Goal: Task Accomplishment & Management: Manage account settings

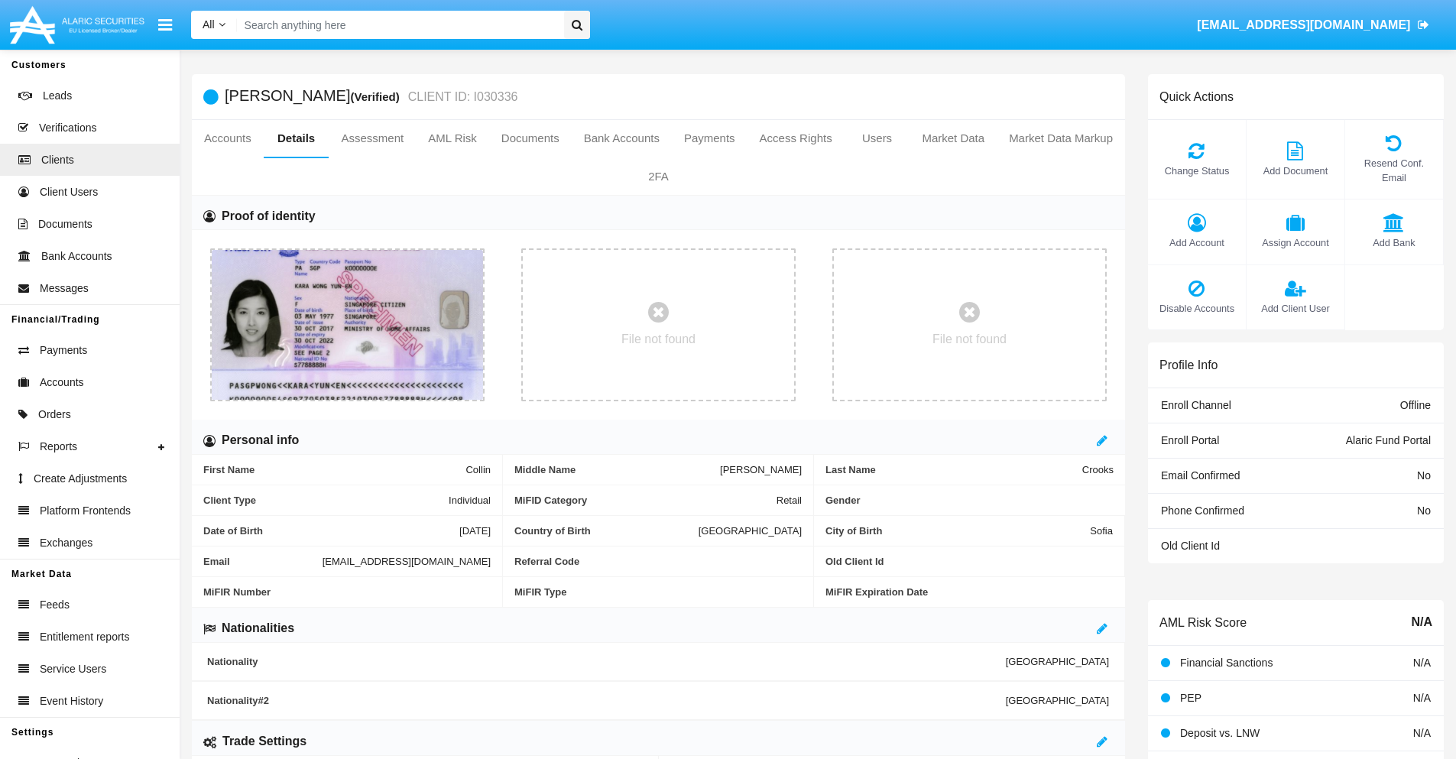
click at [1196, 242] on span "Add Account" at bounding box center [1196, 242] width 83 height 15
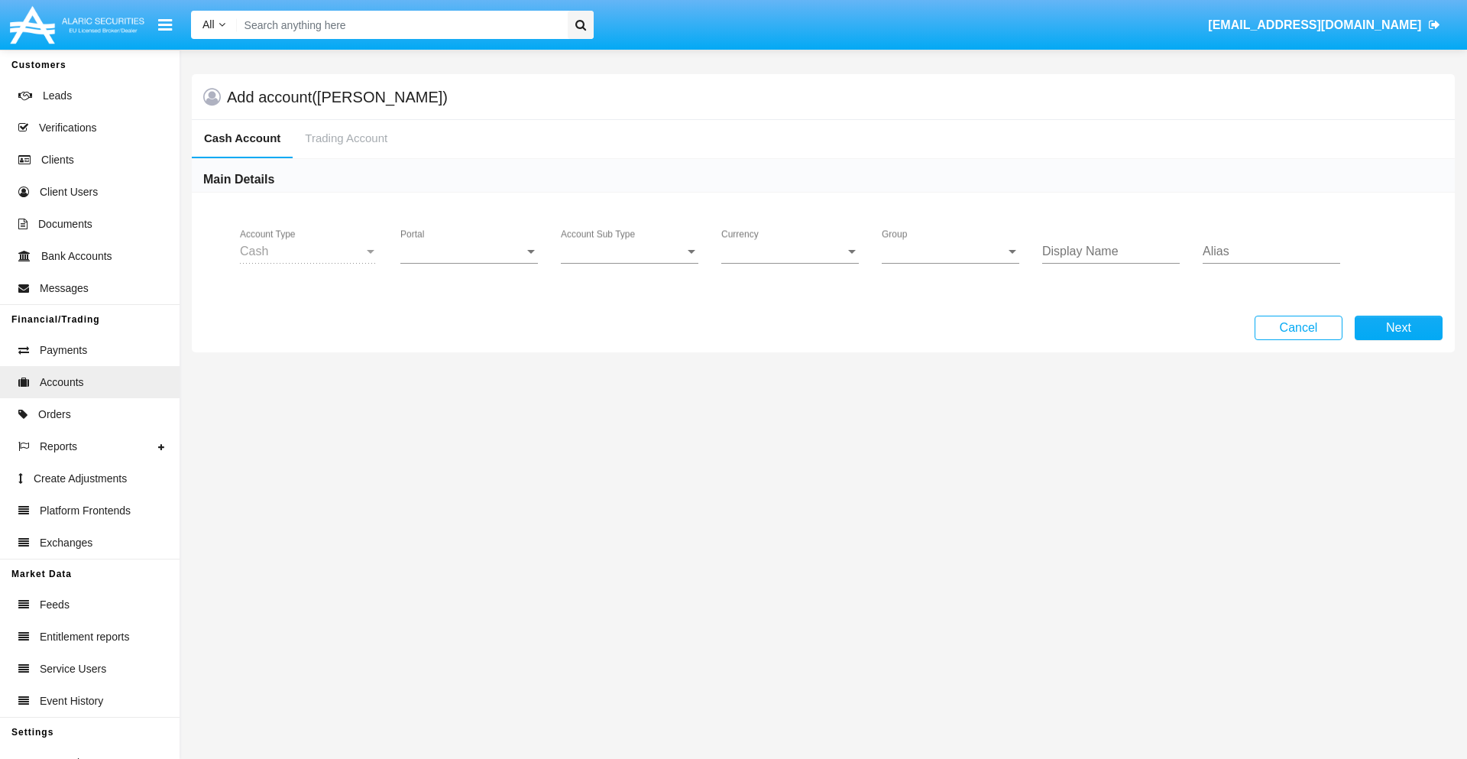
click at [469, 251] on span "Portal" at bounding box center [462, 252] width 124 height 14
click at [471, 336] on span "Alaric Fund Portal" at bounding box center [470, 336] width 141 height 37
click at [630, 251] on span "Account Sub Type" at bounding box center [623, 252] width 124 height 14
click at [630, 263] on span "Fund Cash" at bounding box center [630, 263] width 138 height 37
click at [951, 251] on span "Group" at bounding box center [944, 252] width 124 height 14
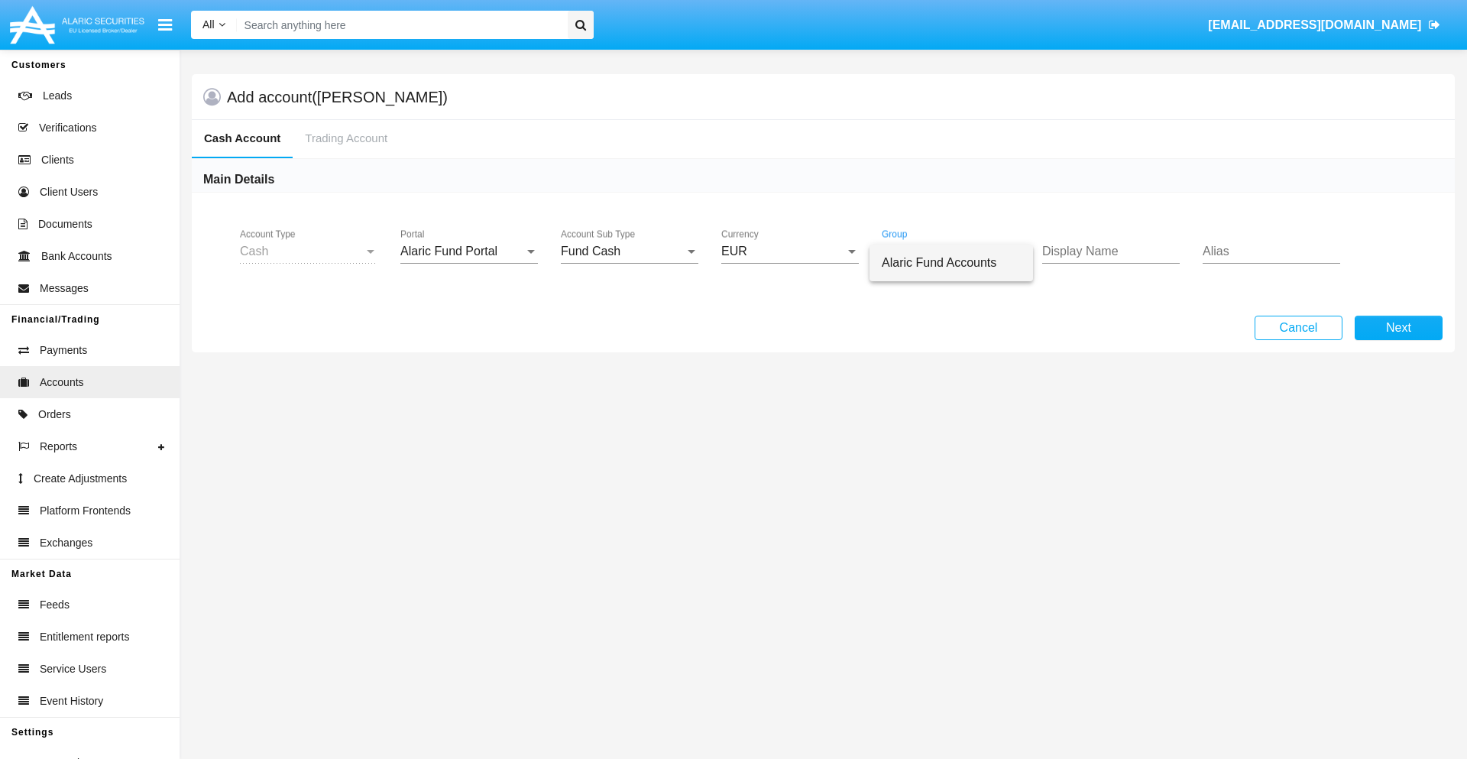
click at [951, 263] on span "Alaric Fund Accounts" at bounding box center [951, 263] width 139 height 37
type input "azure"
type input "grey"
click at [1398, 328] on button "Next" at bounding box center [1399, 328] width 88 height 24
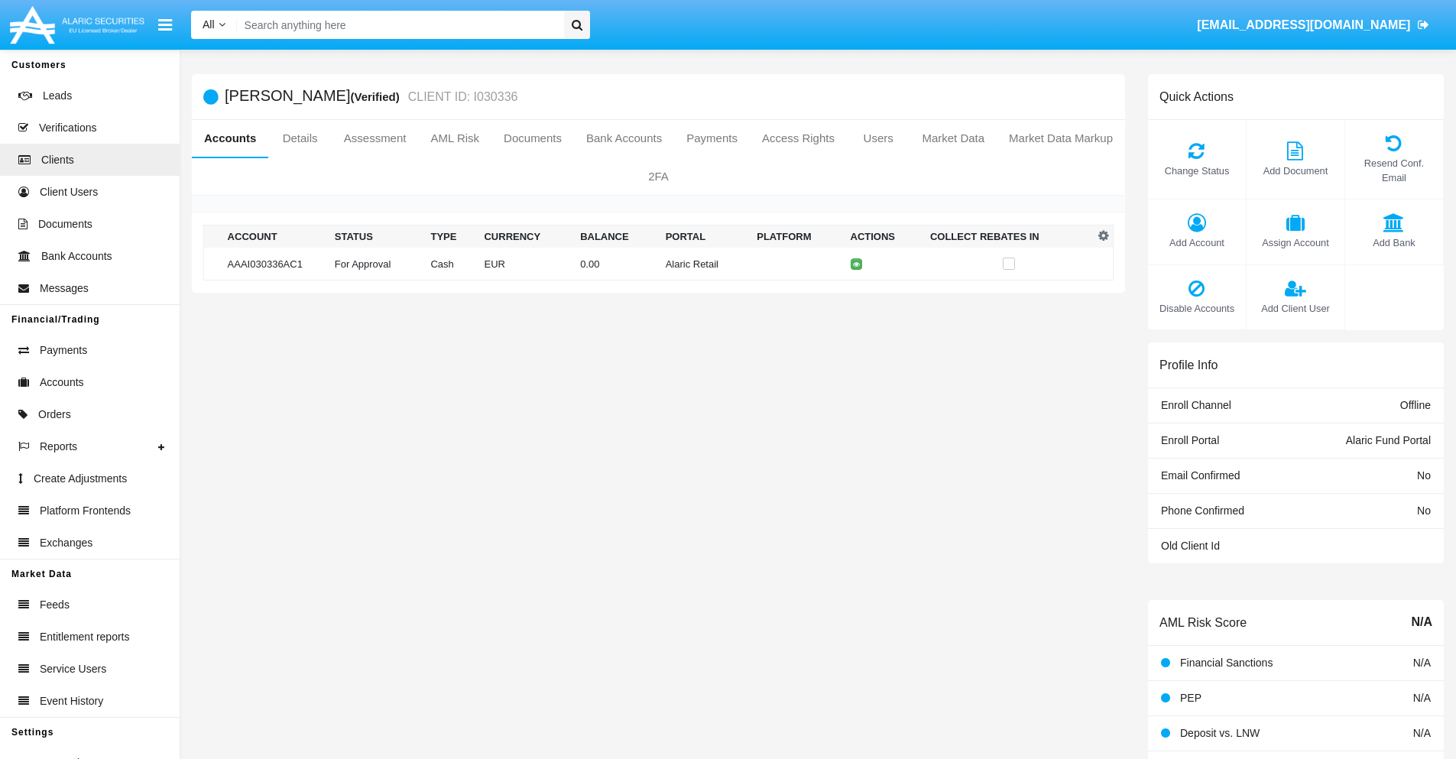
click at [659, 264] on td "Alaric Retail" at bounding box center [705, 264] width 92 height 33
click at [1196, 170] on span "Change Status" at bounding box center [1196, 171] width 83 height 15
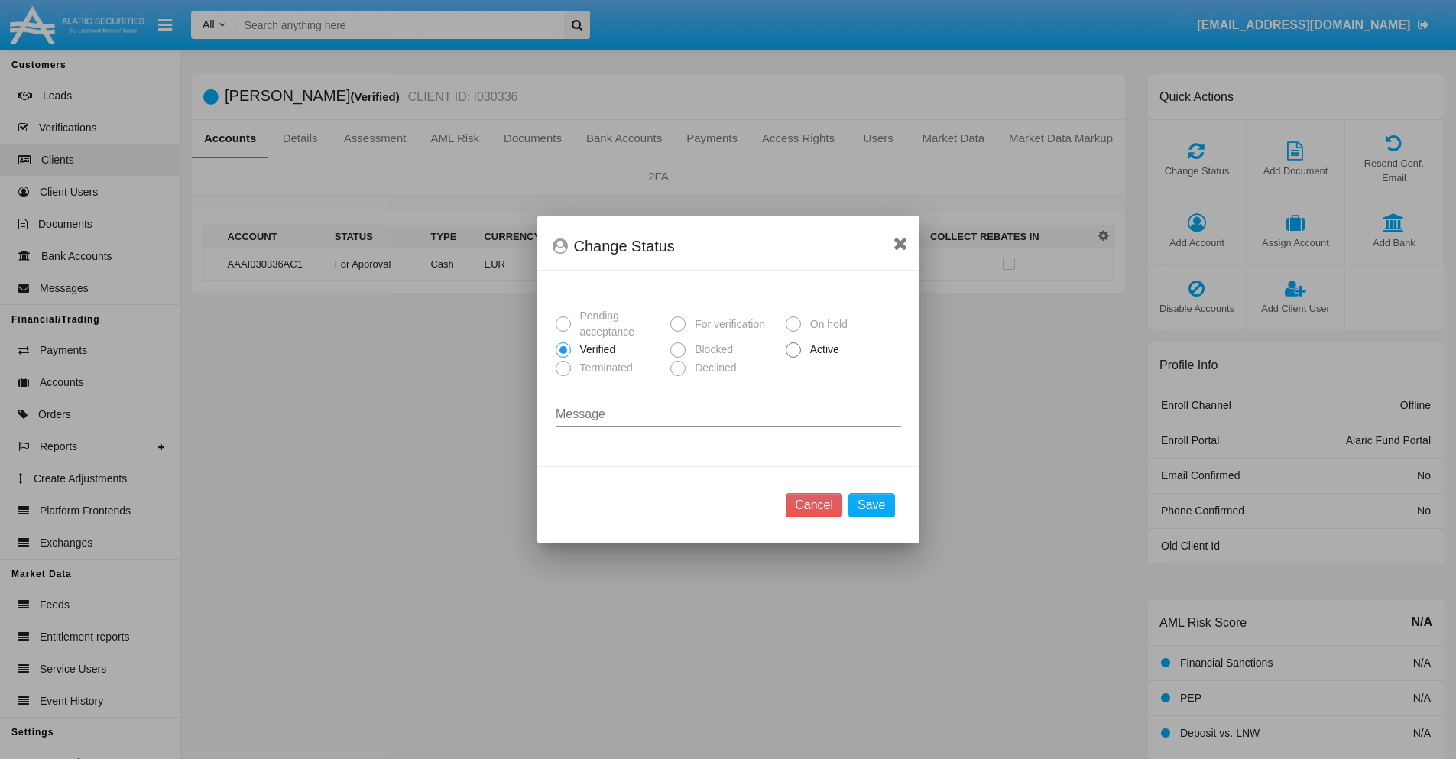
click at [821, 349] on span "Active" at bounding box center [822, 350] width 42 height 16
click at [793, 358] on input "Active" at bounding box center [792, 358] width 1 height 1
radio input "true"
click at [871, 505] on button "Save" at bounding box center [871, 505] width 46 height 24
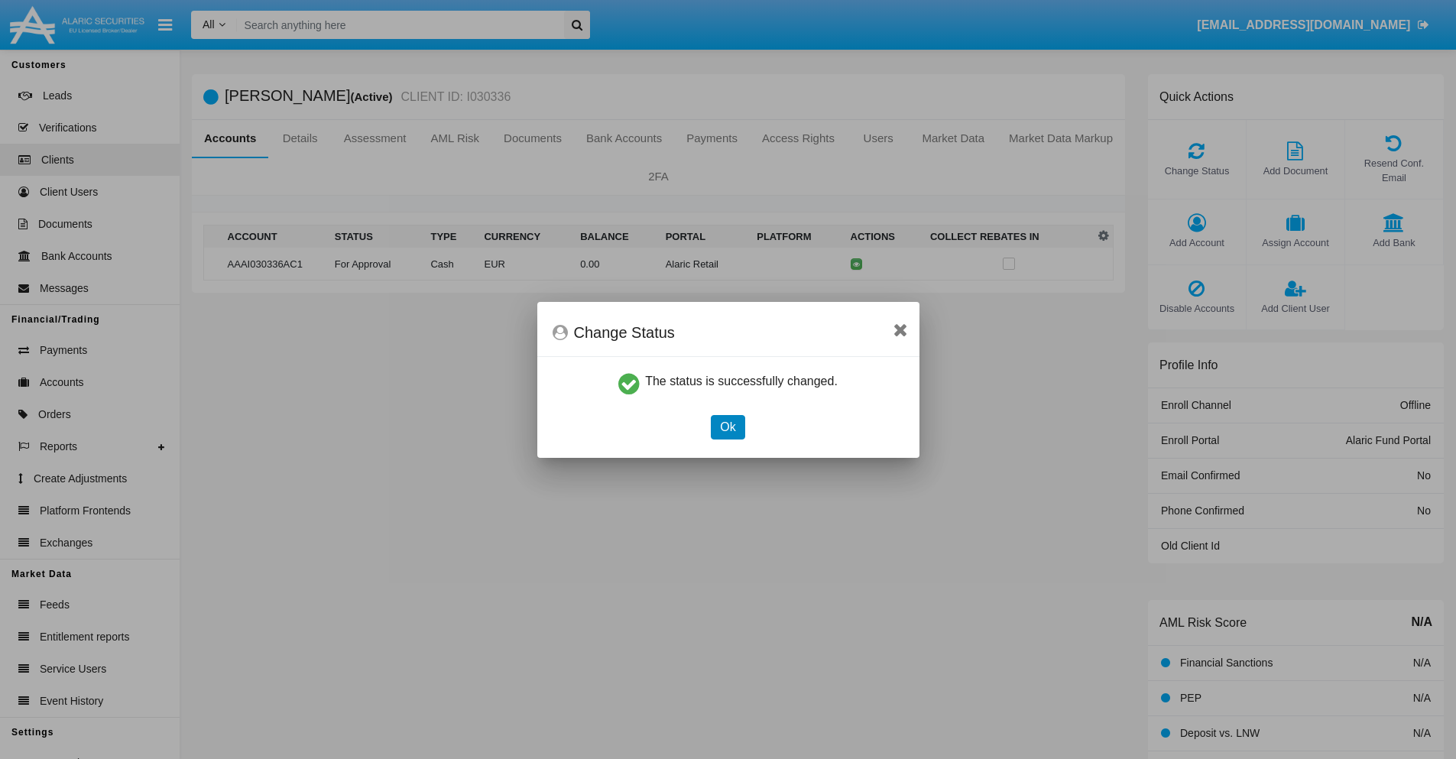
click at [727, 426] on button "Ok" at bounding box center [728, 427] width 34 height 24
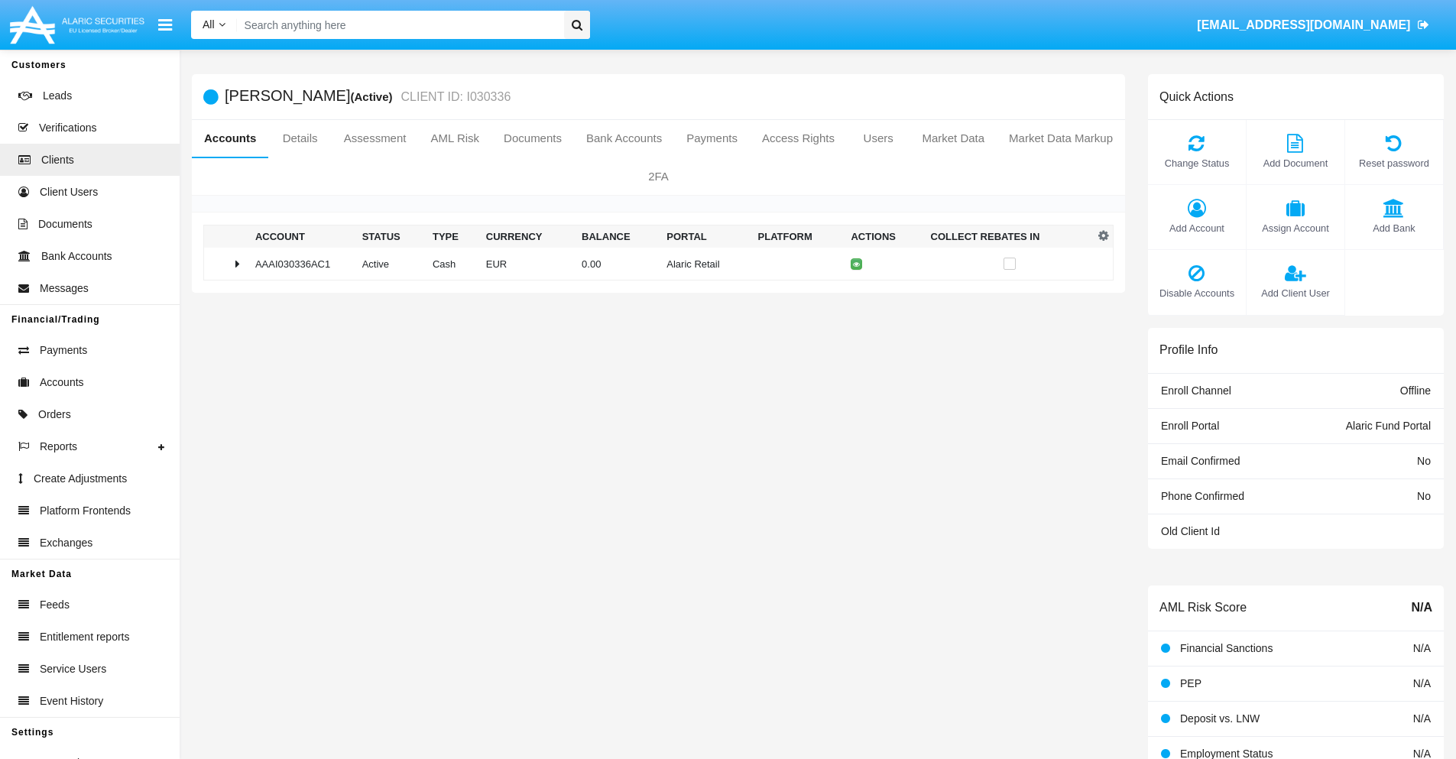
click at [653, 264] on td "0.00" at bounding box center [617, 264] width 85 height 33
click at [856, 296] on icon at bounding box center [859, 296] width 7 height 7
